Goal: Navigation & Orientation: Find specific page/section

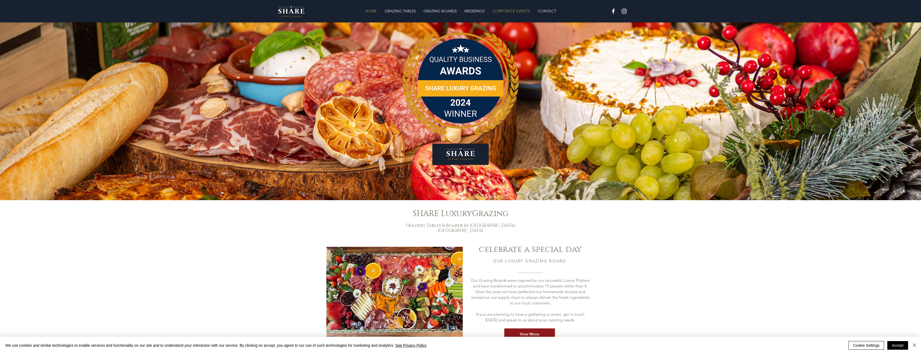
click at [518, 9] on p "CORPORATE EVENTS" at bounding box center [511, 11] width 43 height 11
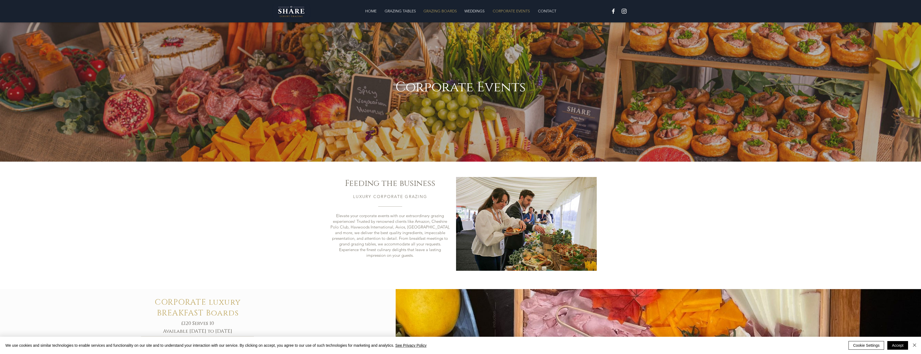
click at [444, 12] on p "GRAZING BOARDS" at bounding box center [440, 11] width 39 height 11
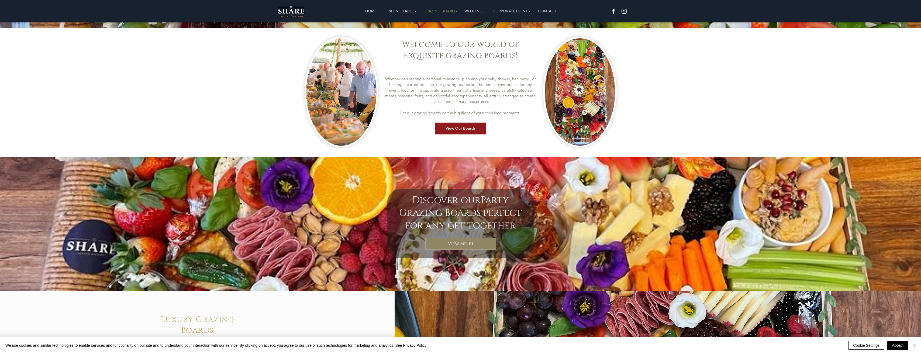
scroll to position [162, 0]
